Goal: Task Accomplishment & Management: Manage account settings

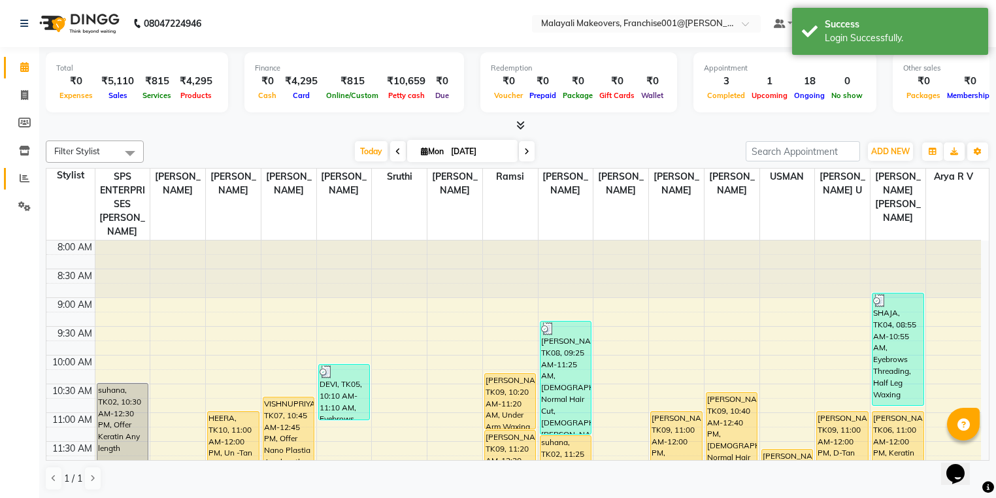
click at [20, 170] on li "Reports" at bounding box center [19, 179] width 39 height 28
click at [34, 184] on span at bounding box center [24, 178] width 23 height 15
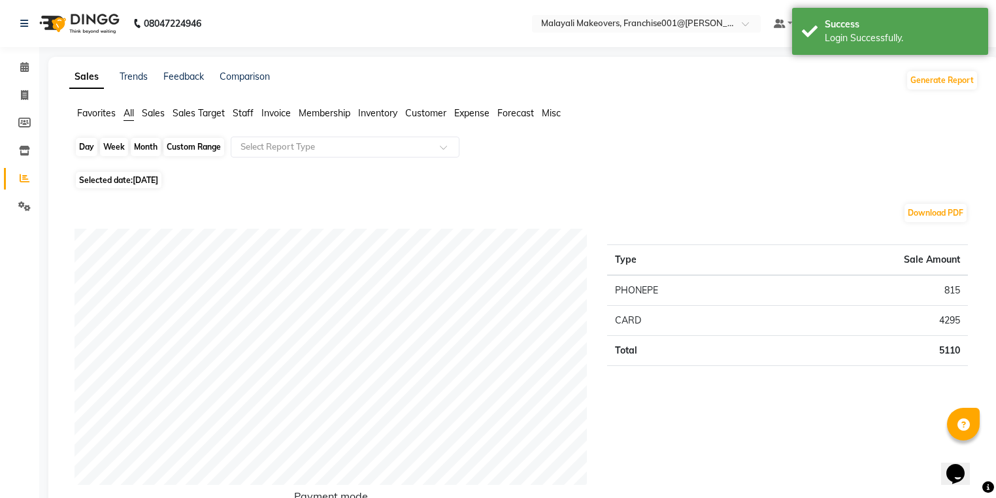
click at [90, 152] on div "Day" at bounding box center [87, 147] width 22 height 18
select select "9"
select select "2025"
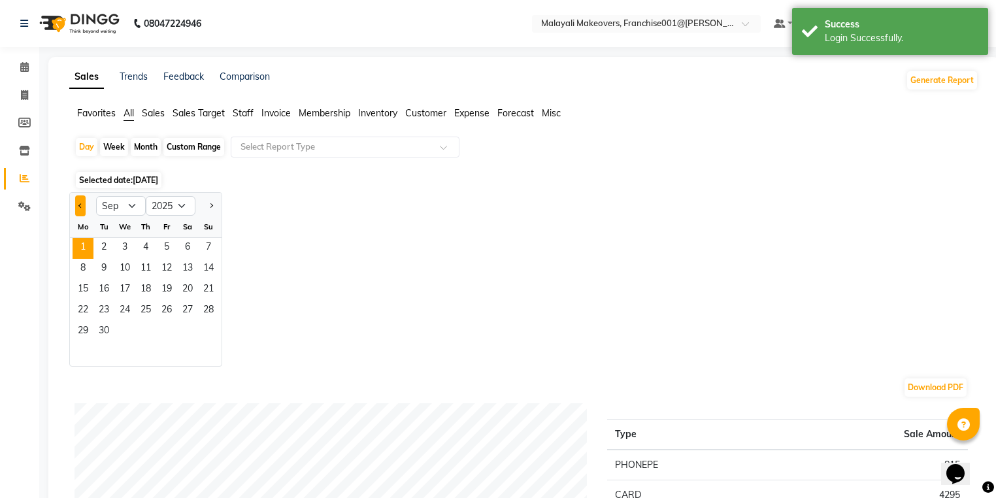
click at [81, 203] on button "Previous month" at bounding box center [80, 205] width 10 height 21
select select "8"
click at [180, 335] on span "30" at bounding box center [187, 332] width 21 height 21
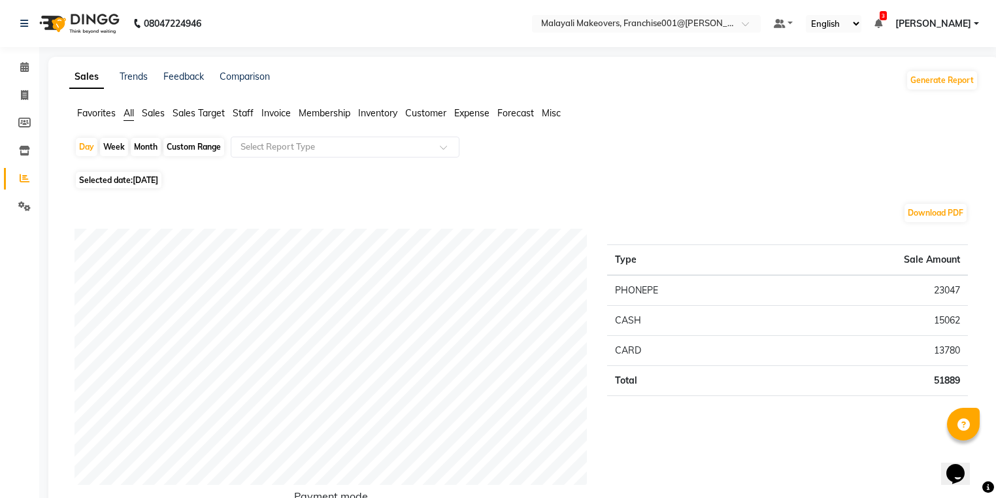
click at [97, 150] on div "Day Week Month Custom Range Select Report Type" at bounding box center [524, 152] width 899 height 31
click at [88, 152] on div "Day" at bounding box center [87, 147] width 22 height 18
select select "8"
select select "2025"
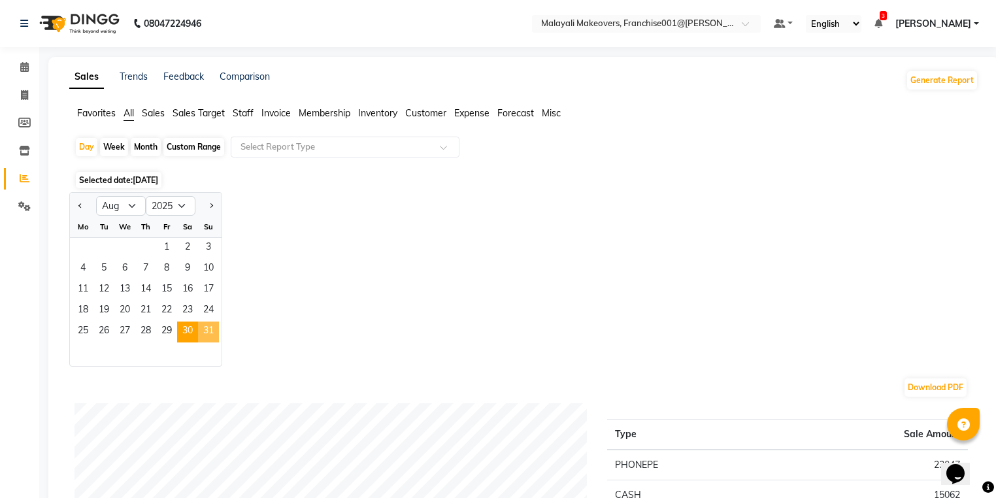
click at [214, 332] on span "31" at bounding box center [208, 332] width 21 height 21
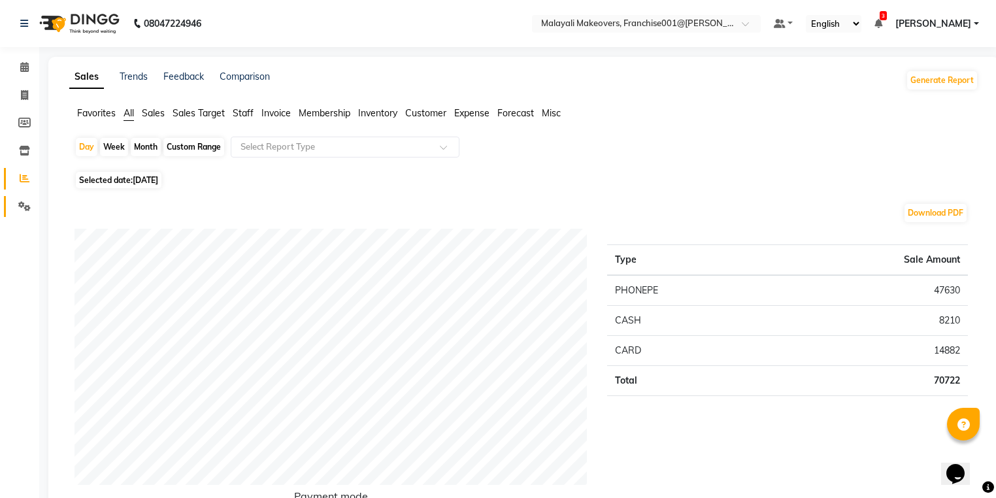
click at [32, 204] on span at bounding box center [24, 206] width 23 height 15
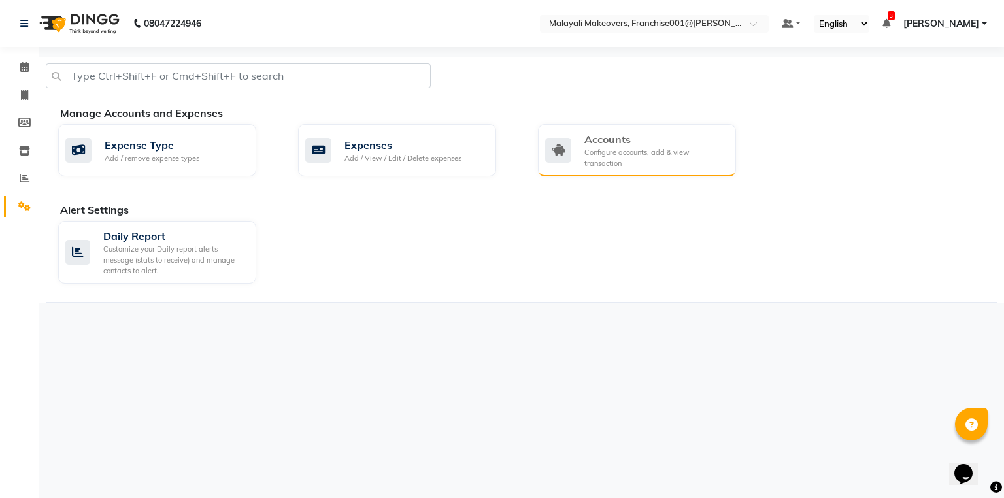
click at [655, 144] on div "Accounts" at bounding box center [654, 139] width 141 height 16
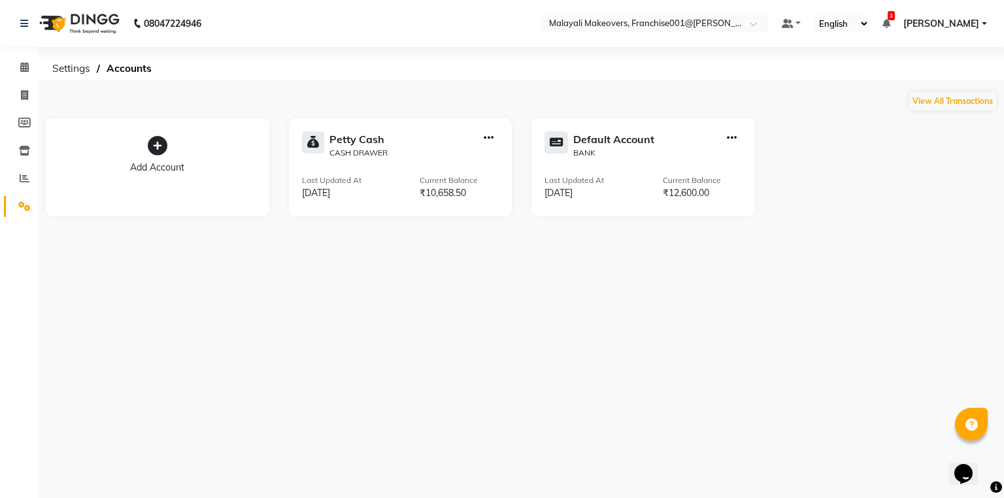
click at [497, 133] on div at bounding box center [489, 144] width 20 height 27
click at [492, 138] on icon "button" at bounding box center [489, 138] width 10 height 1
click at [501, 97] on div "Create Transfer" at bounding box center [489, 95] width 69 height 14
select select "internal transfer"
select select "5339"
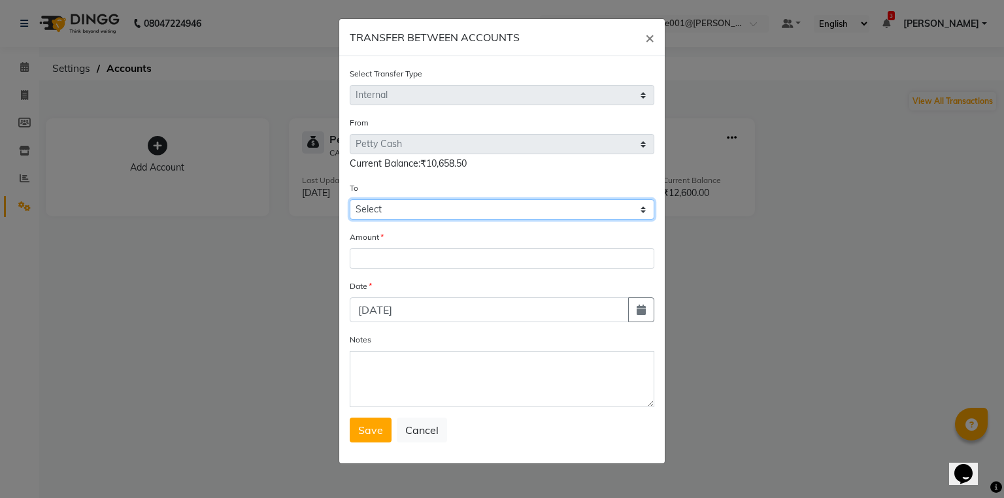
drag, startPoint x: 394, startPoint y: 210, endPoint x: 392, endPoint y: 219, distance: 9.4
click at [392, 215] on select "Select [PERSON_NAME] Cash Default Account" at bounding box center [502, 209] width 305 height 20
select select "5340"
click at [350, 201] on select "Select [PERSON_NAME] Cash Default Account" at bounding box center [502, 209] width 305 height 20
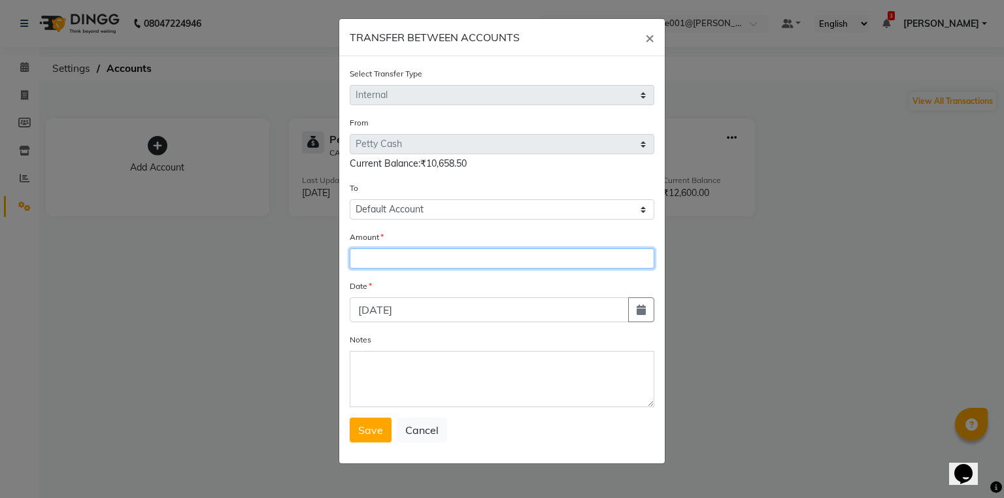
click at [377, 269] on input "number" at bounding box center [502, 258] width 305 height 20
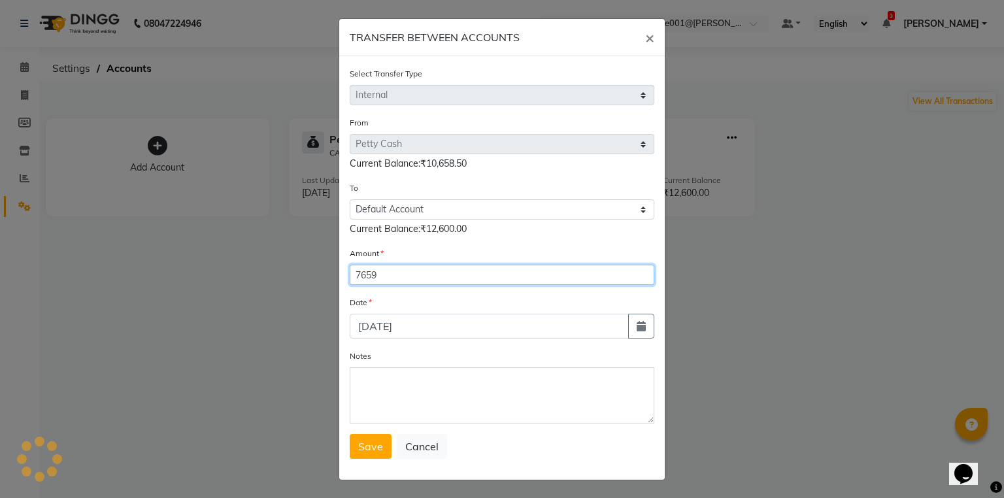
type input "7659"
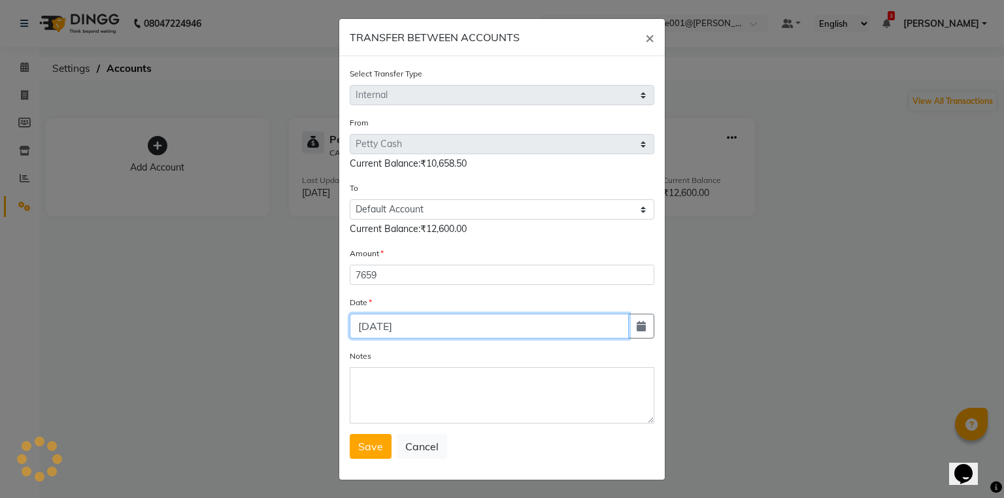
click at [622, 328] on input "[DATE]" at bounding box center [489, 326] width 279 height 25
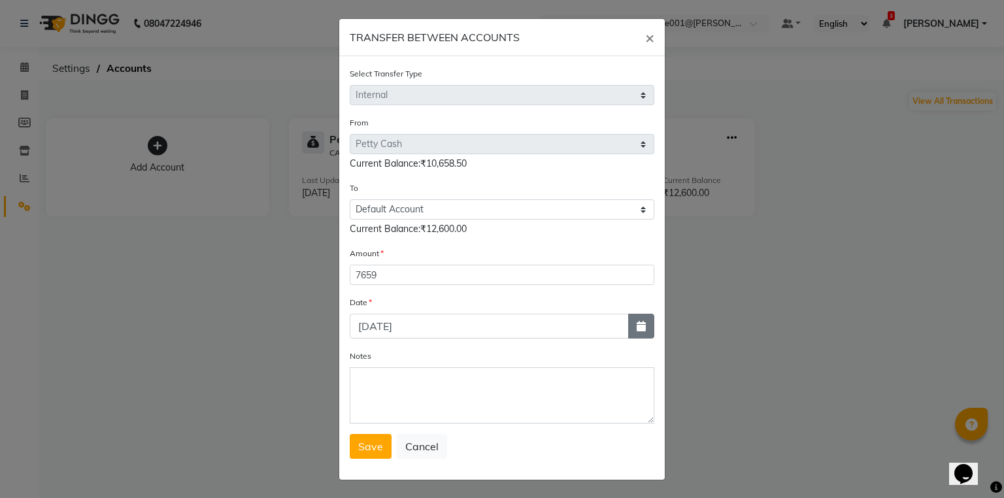
click at [628, 328] on button "button" at bounding box center [641, 326] width 26 height 25
select select "9"
select select "2025"
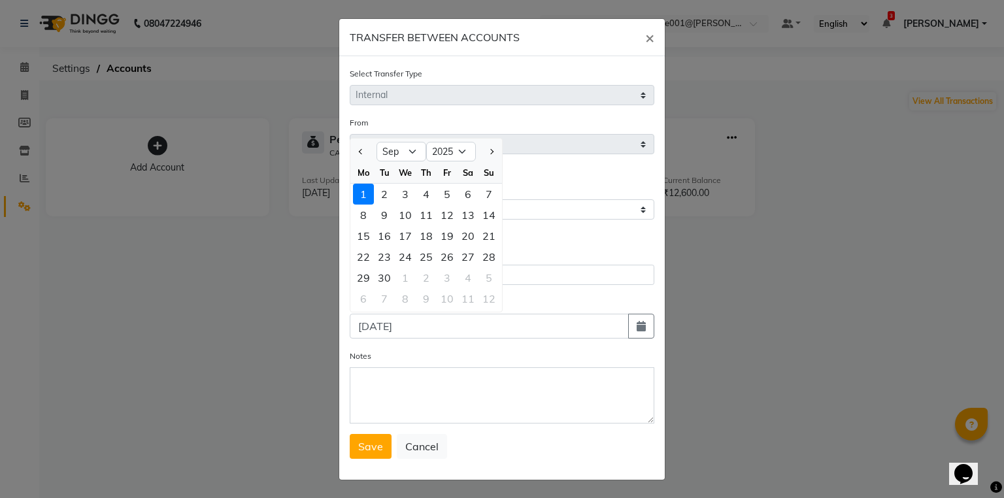
click at [350, 154] on div at bounding box center [363, 151] width 26 height 21
click at [356, 149] on button "Previous month" at bounding box center [361, 151] width 11 height 21
select select "8"
click at [482, 284] on div "31" at bounding box center [489, 277] width 21 height 21
type input "[DATE]"
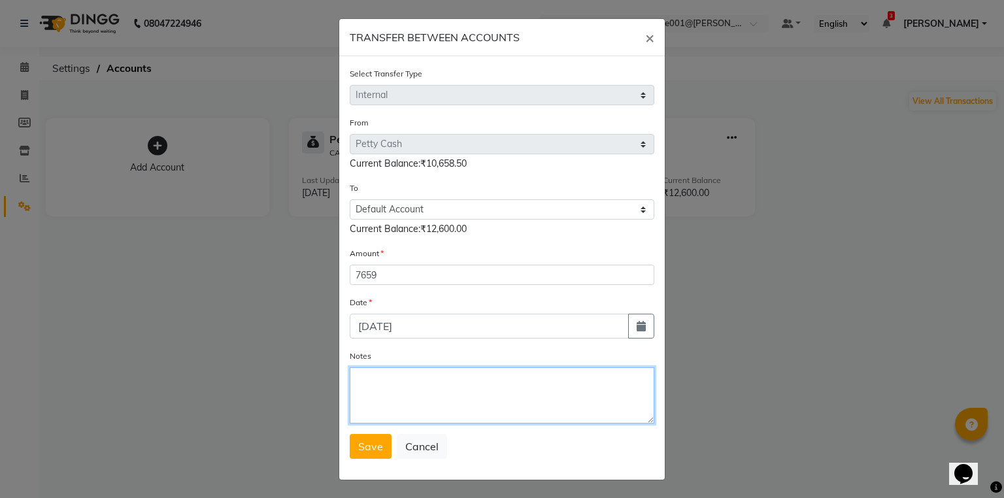
click at [471, 380] on textarea "Notes" at bounding box center [502, 395] width 305 height 56
type textarea "transfer to stlmnt"
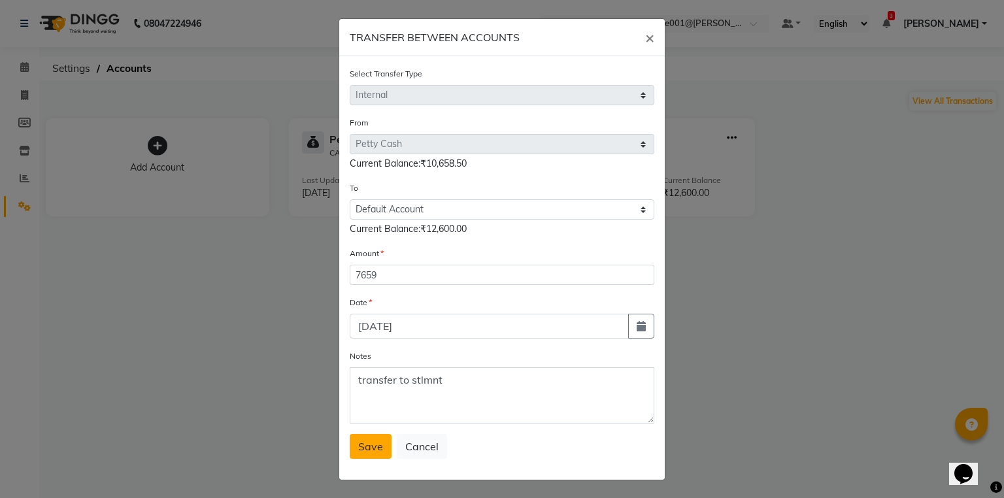
click at [377, 458] on button "Save" at bounding box center [371, 446] width 42 height 25
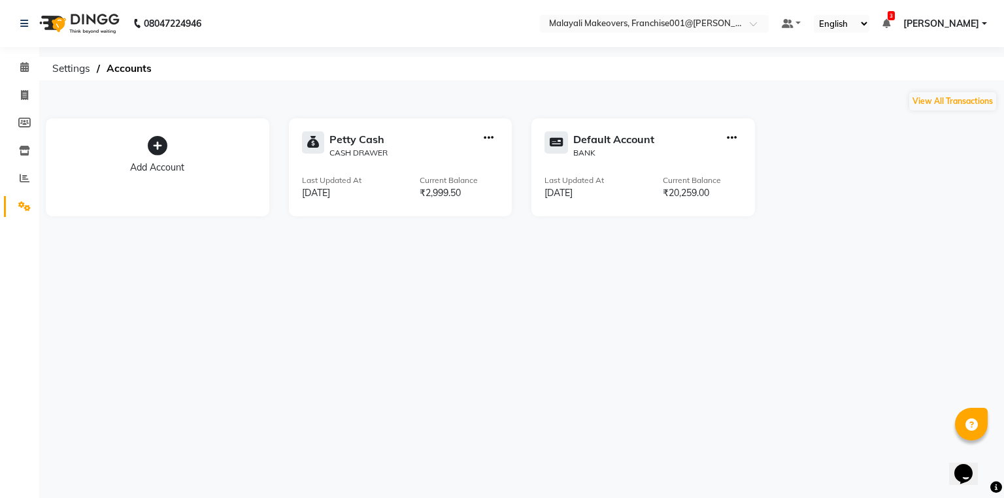
click at [484, 138] on icon "button" at bounding box center [489, 138] width 10 height 1
click at [492, 75] on div "Add Transaction" at bounding box center [489, 78] width 69 height 14
select select "direct"
select select "5339"
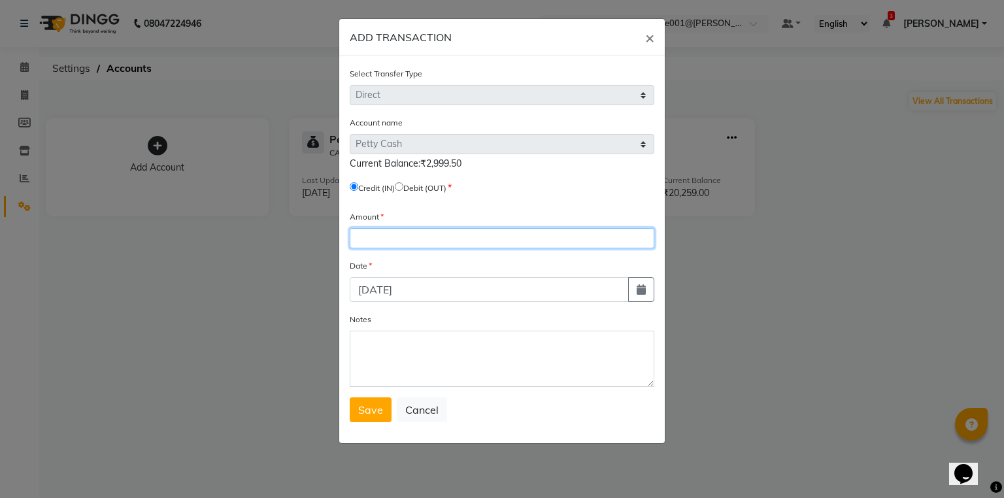
click at [405, 241] on input "number" at bounding box center [502, 238] width 305 height 20
type input "5"
type input ".50"
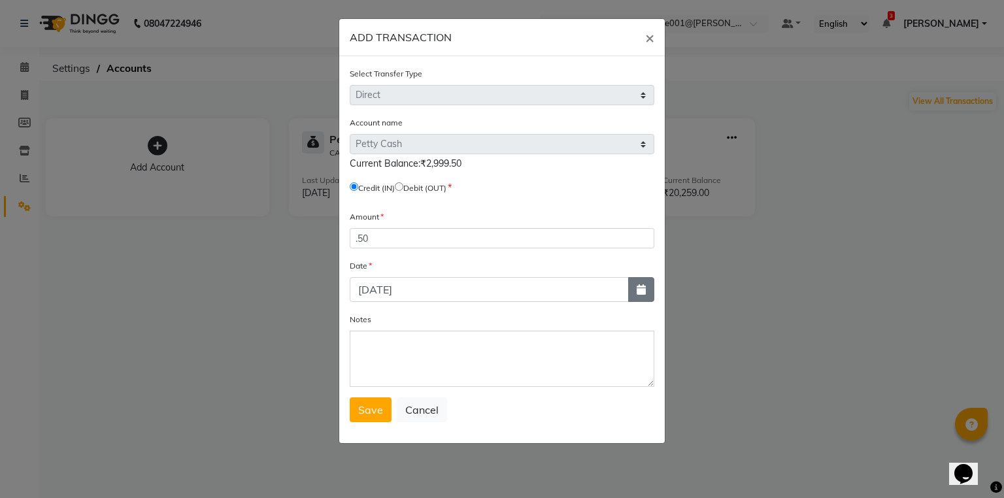
click at [634, 291] on button "button" at bounding box center [641, 289] width 26 height 25
select select "9"
select select "2025"
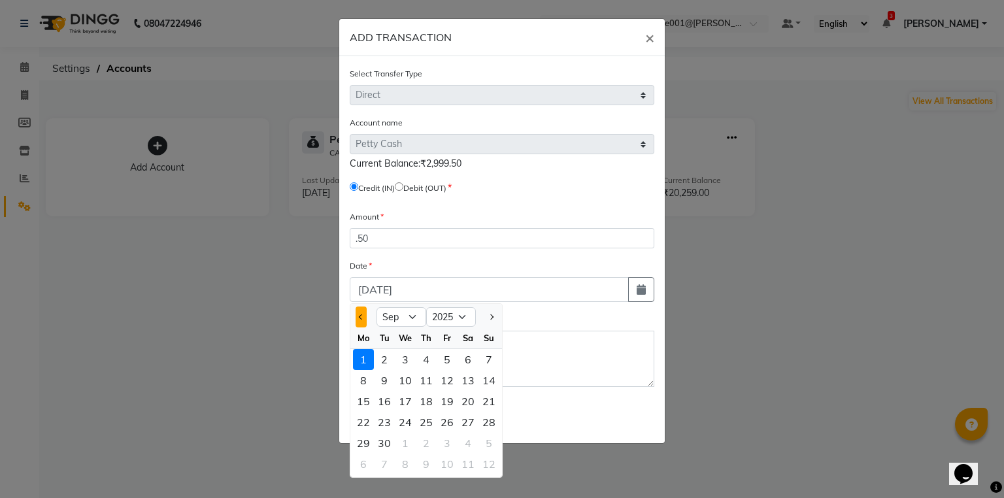
click at [364, 318] on button "Previous month" at bounding box center [361, 317] width 11 height 21
select select "8"
click at [487, 450] on div "31" at bounding box center [489, 443] width 21 height 21
type input "[DATE]"
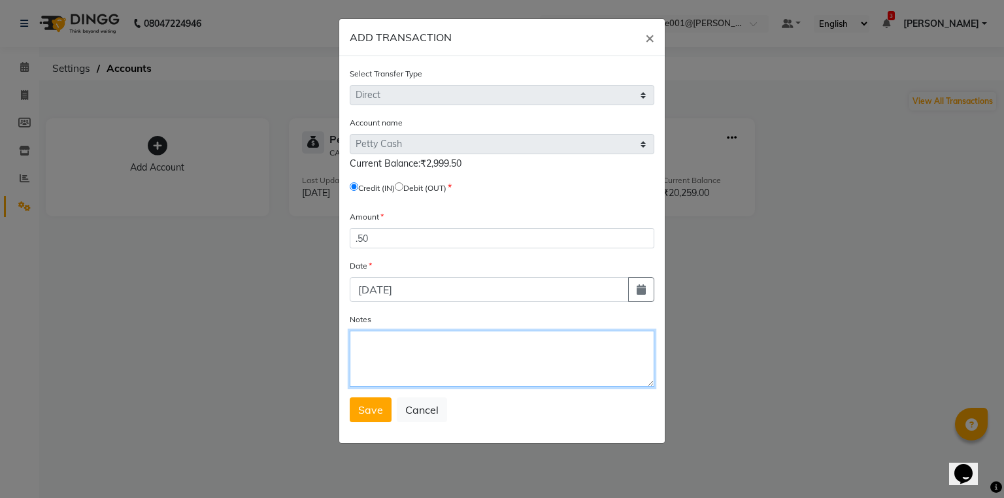
click at [484, 356] on textarea "Notes" at bounding box center [502, 359] width 305 height 56
type textarea "adj.entry"
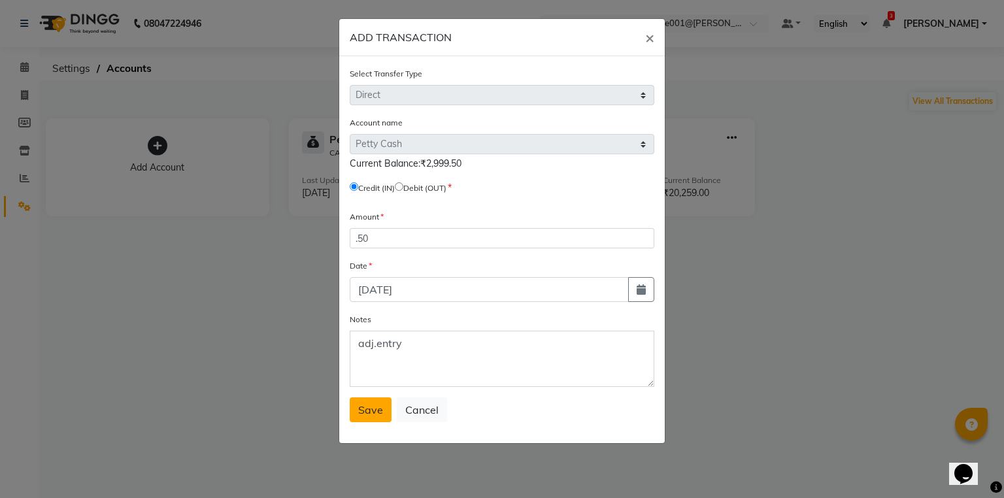
click at [369, 414] on span "Save" at bounding box center [370, 409] width 25 height 13
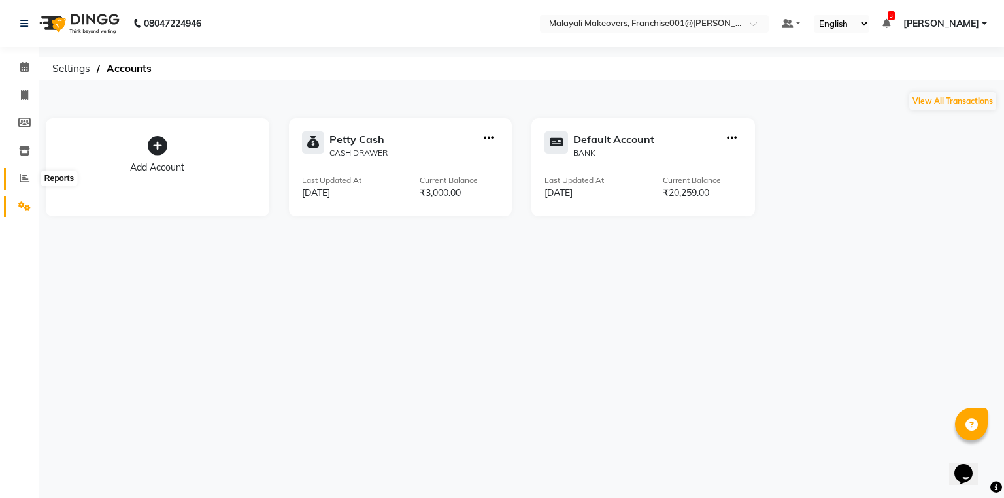
click at [24, 177] on icon at bounding box center [25, 178] width 10 height 10
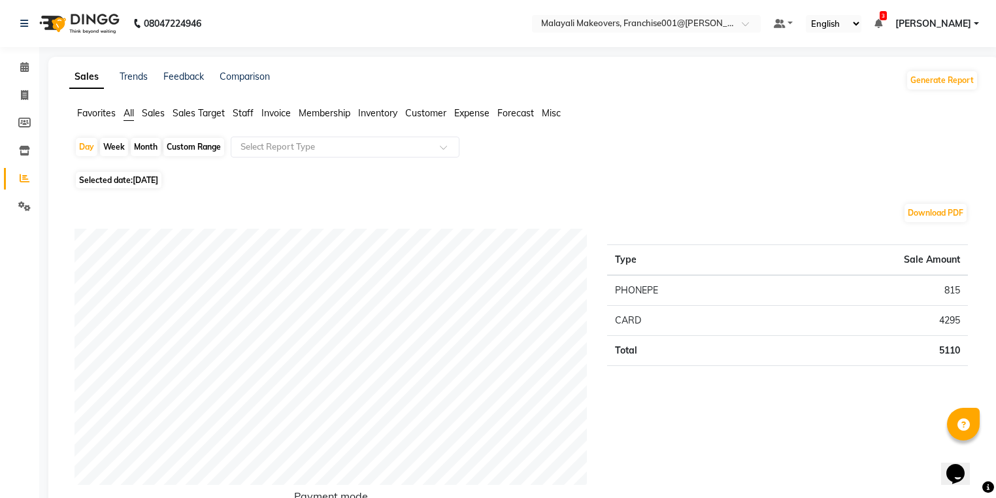
click at [965, 21] on span "[PERSON_NAME]" at bounding box center [934, 24] width 76 height 14
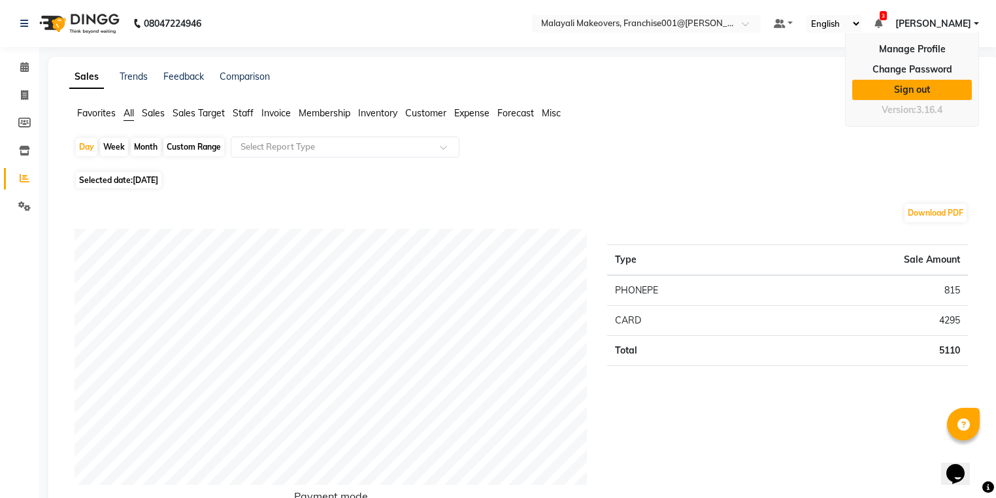
click at [924, 91] on link "Sign out" at bounding box center [913, 90] width 120 height 20
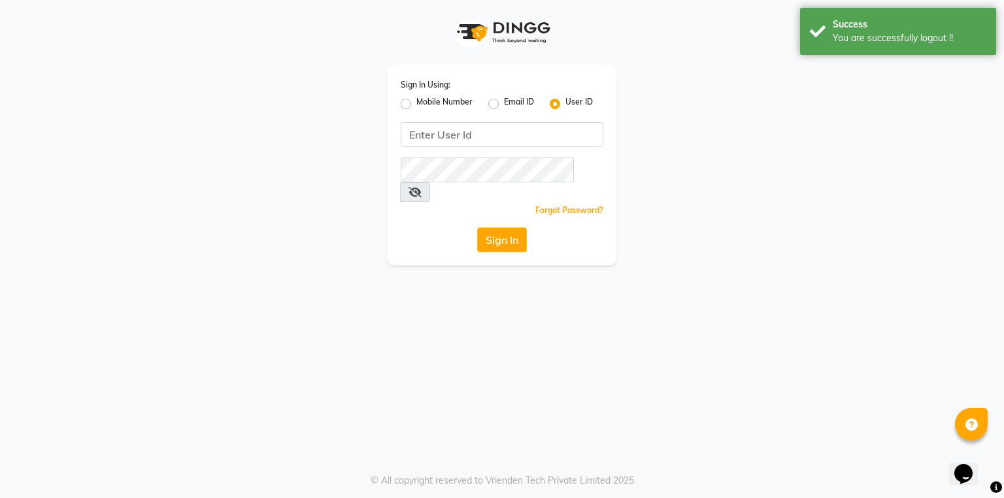
click at [405, 110] on div "Mobile Number" at bounding box center [437, 104] width 72 height 16
click at [413, 107] on div "Mobile Number" at bounding box center [437, 104] width 72 height 16
click at [416, 109] on label "Mobile Number" at bounding box center [444, 104] width 56 height 16
click at [416, 105] on input "Mobile Number" at bounding box center [420, 100] width 8 height 8
radio input "true"
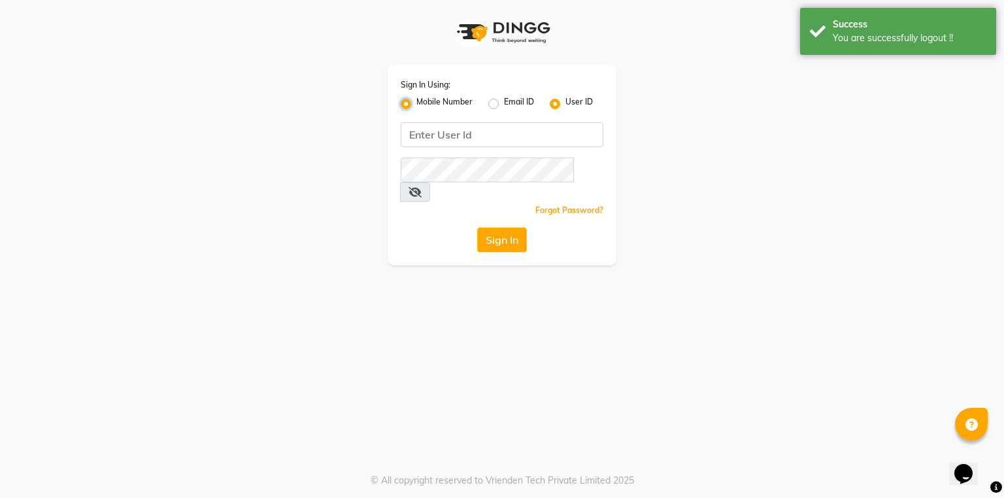
radio input "false"
click at [460, 135] on input "Username" at bounding box center [524, 134] width 159 height 25
type input "7902668670"
click at [422, 187] on icon at bounding box center [415, 192] width 13 height 10
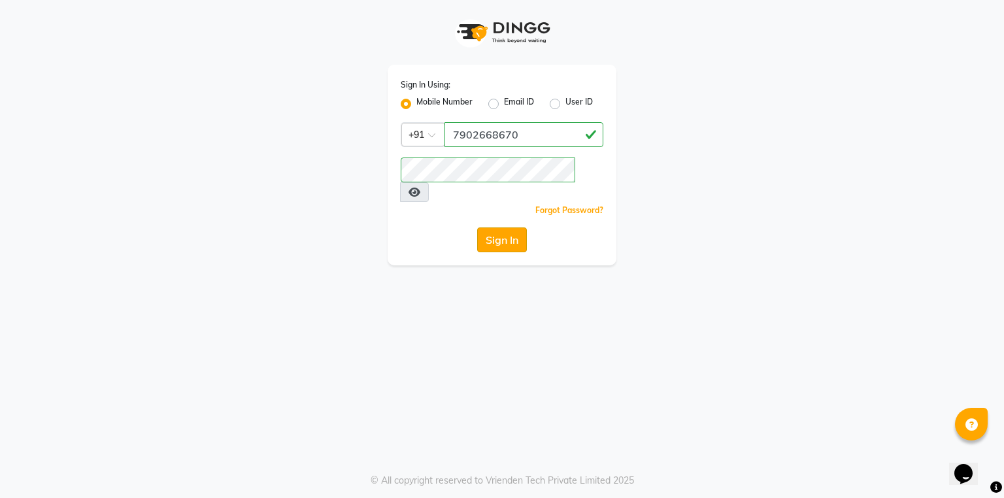
click at [508, 228] on button "Sign In" at bounding box center [502, 240] width 50 height 25
